Goal: Task Accomplishment & Management: Use online tool/utility

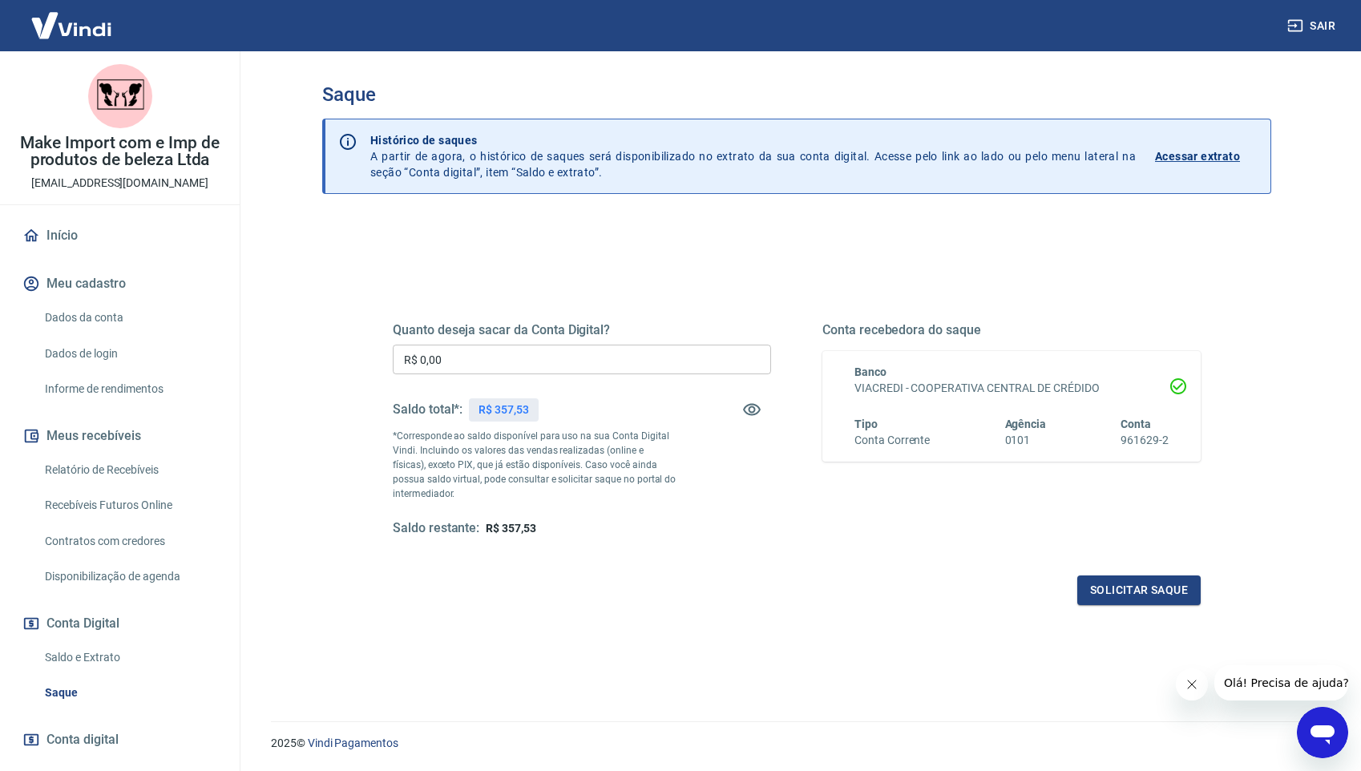
click at [501, 349] on input "R$ 0,00" at bounding box center [582, 360] width 378 height 30
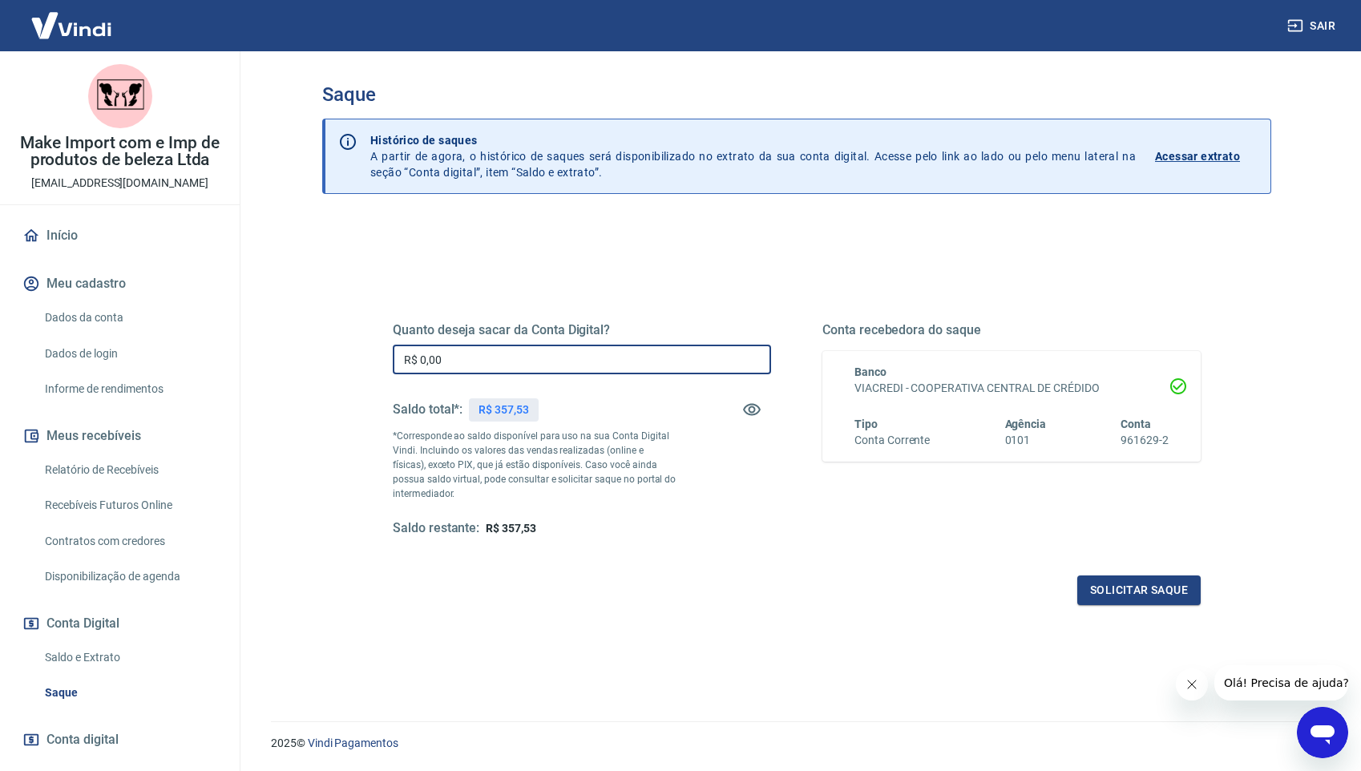
click at [501, 349] on input "R$ 0,00" at bounding box center [582, 360] width 378 height 30
click at [491, 363] on input "R$ 0,00" at bounding box center [582, 360] width 378 height 30
type input "R$ 357,00"
click at [1152, 589] on button "Solicitar saque" at bounding box center [1138, 590] width 123 height 30
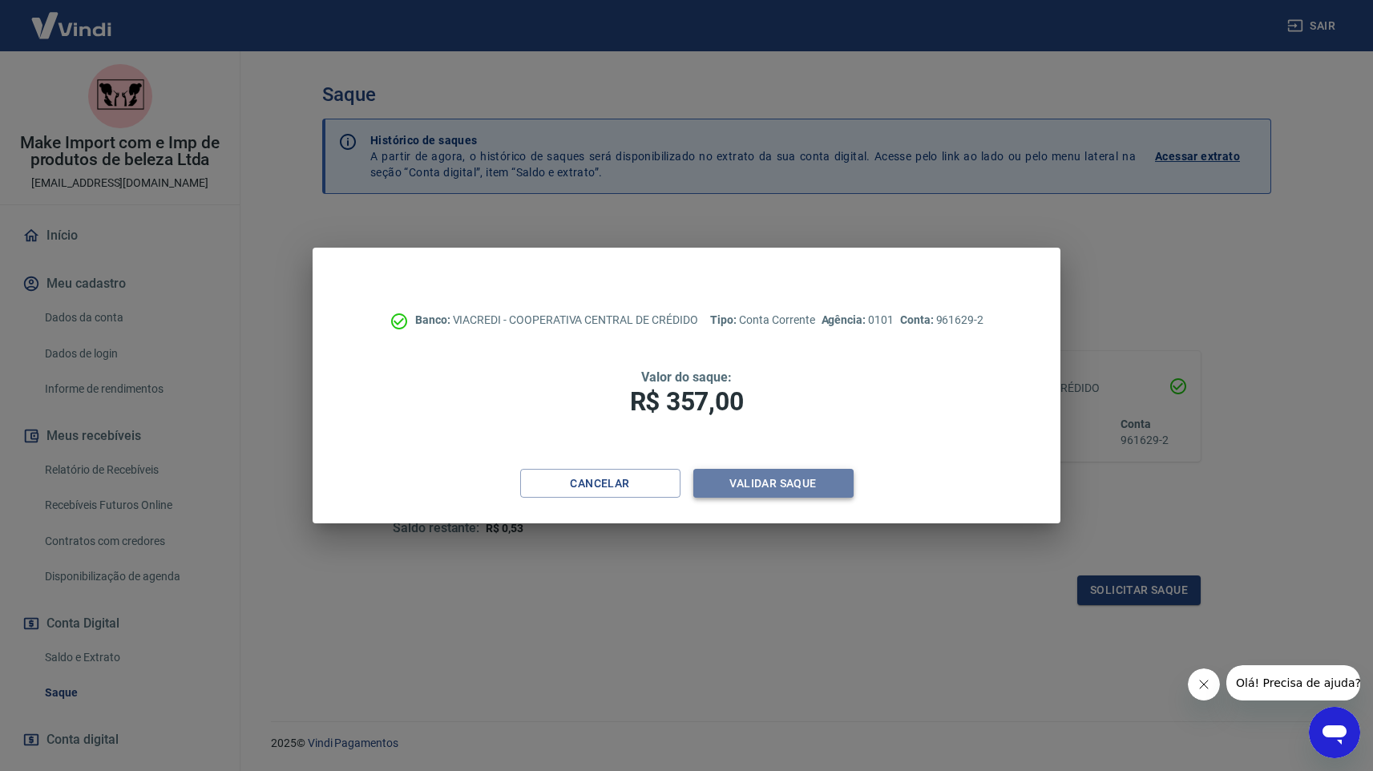
click at [803, 477] on button "Validar saque" at bounding box center [773, 484] width 160 height 30
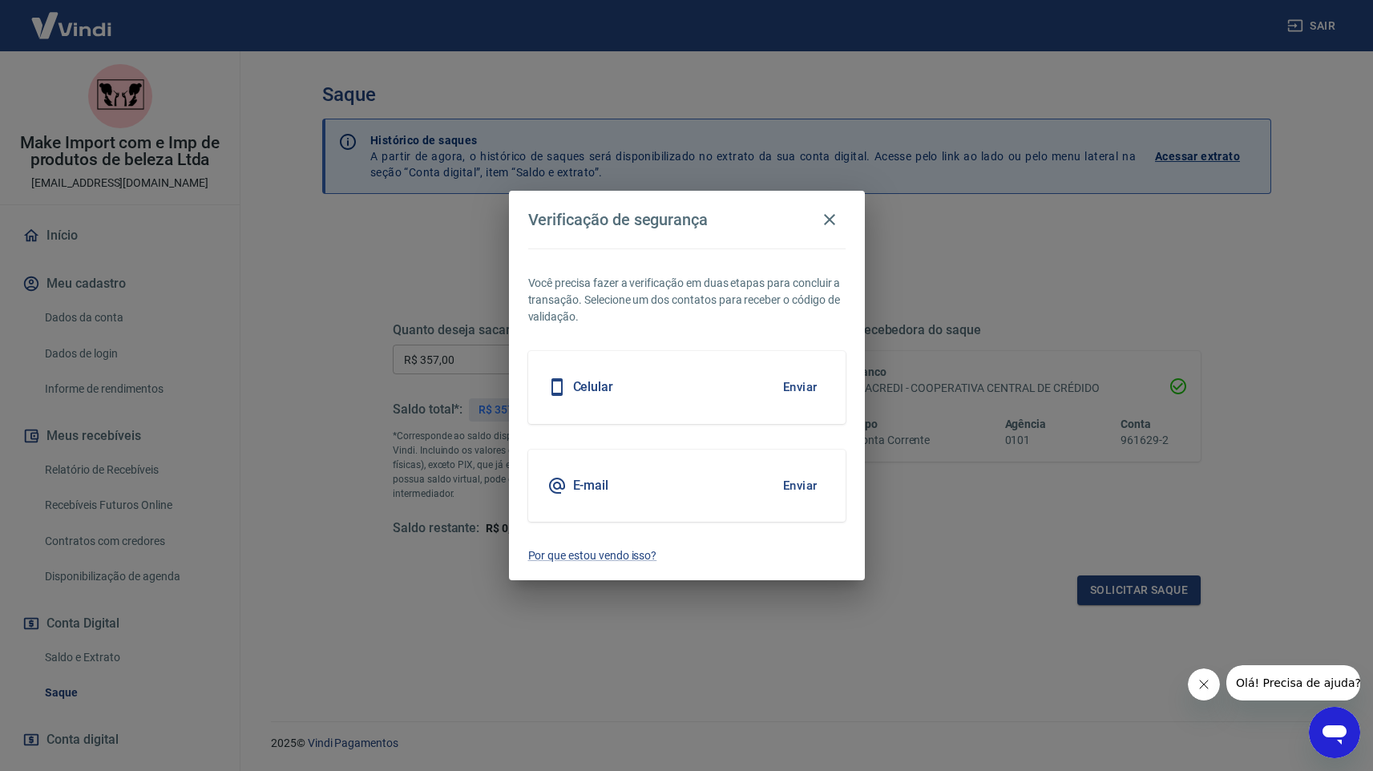
click at [794, 477] on button "Enviar" at bounding box center [800, 486] width 52 height 34
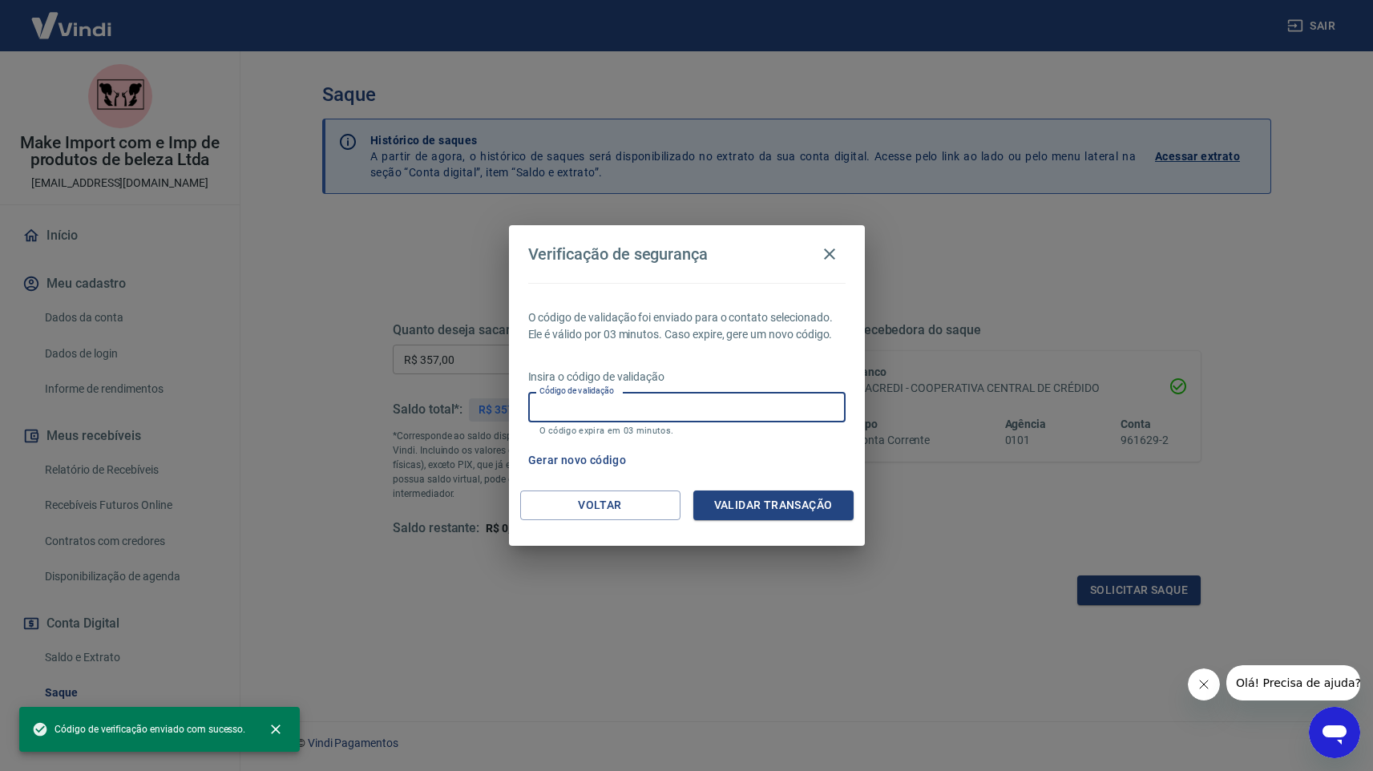
click at [741, 409] on input "Código de validação" at bounding box center [686, 407] width 317 height 30
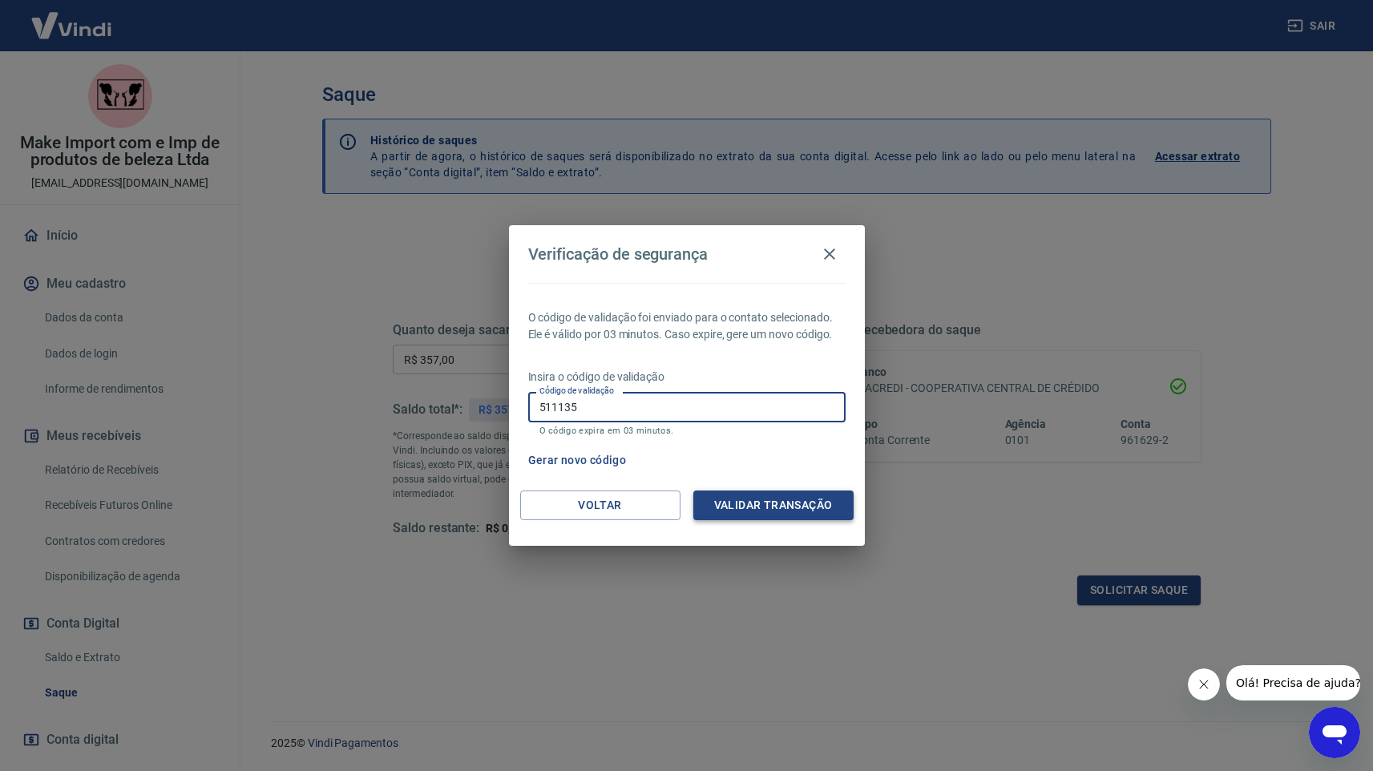
type input "511135"
click at [778, 493] on button "Validar transação" at bounding box center [773, 505] width 160 height 30
